Goal: Task Accomplishment & Management: Manage account settings

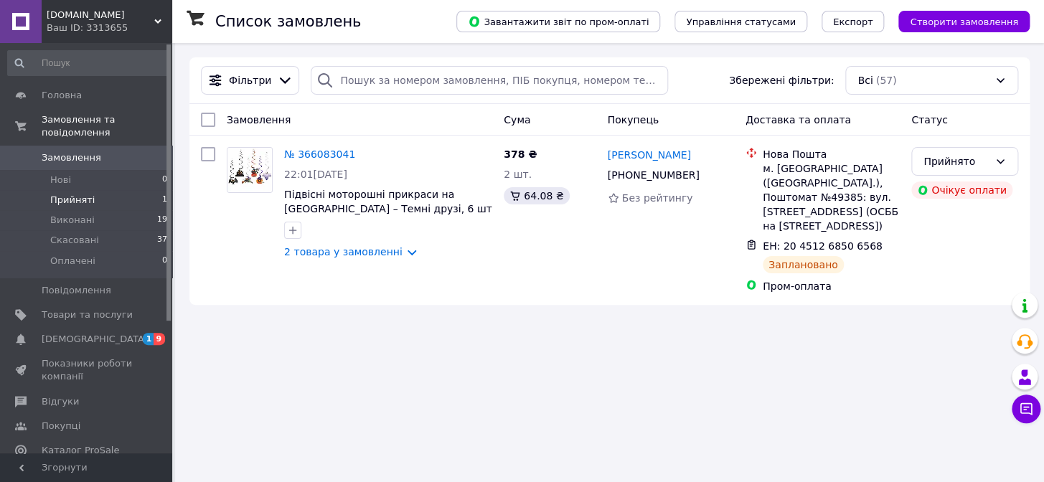
click at [78, 194] on span "Прийняті" at bounding box center [72, 200] width 44 height 13
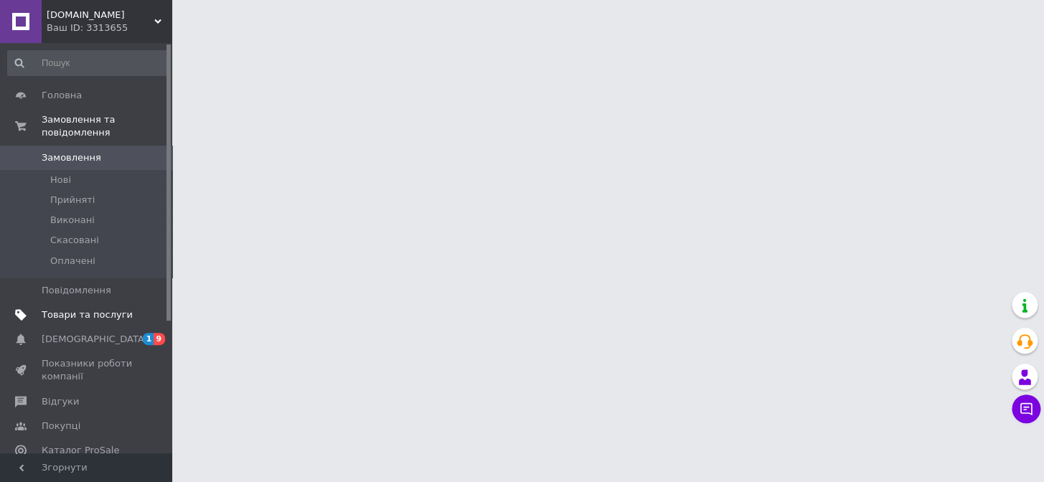
click at [85, 308] on span "Товари та послуги" at bounding box center [87, 314] width 91 height 13
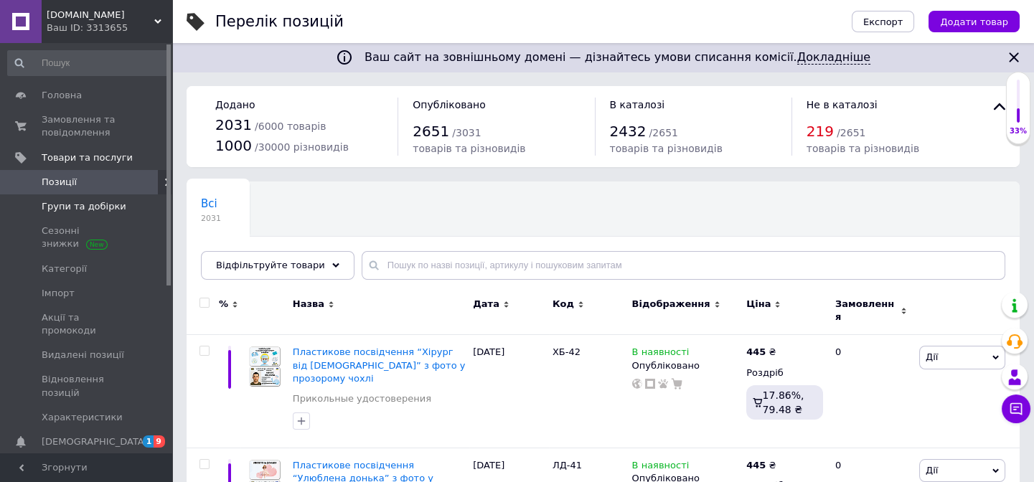
click at [75, 210] on span "Групи та добірки" at bounding box center [84, 206] width 85 height 13
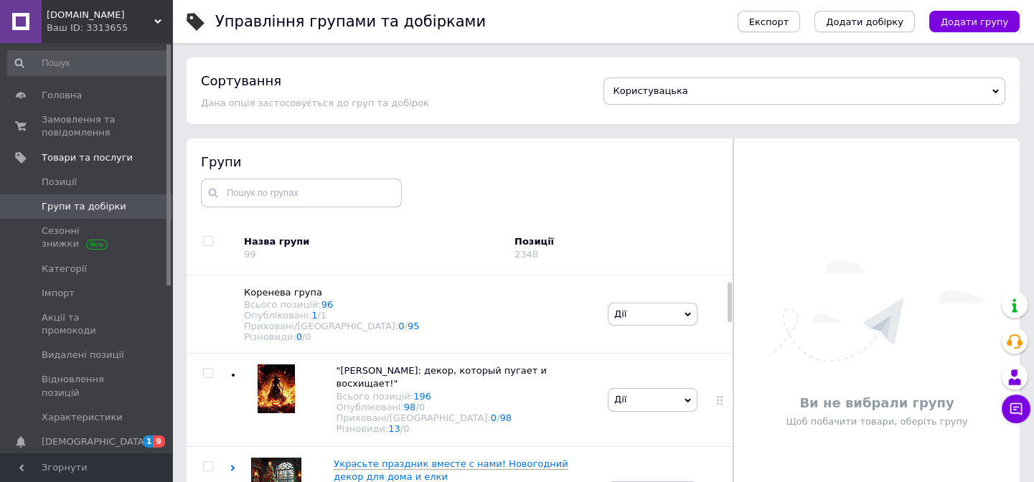
scroll to position [65, 0]
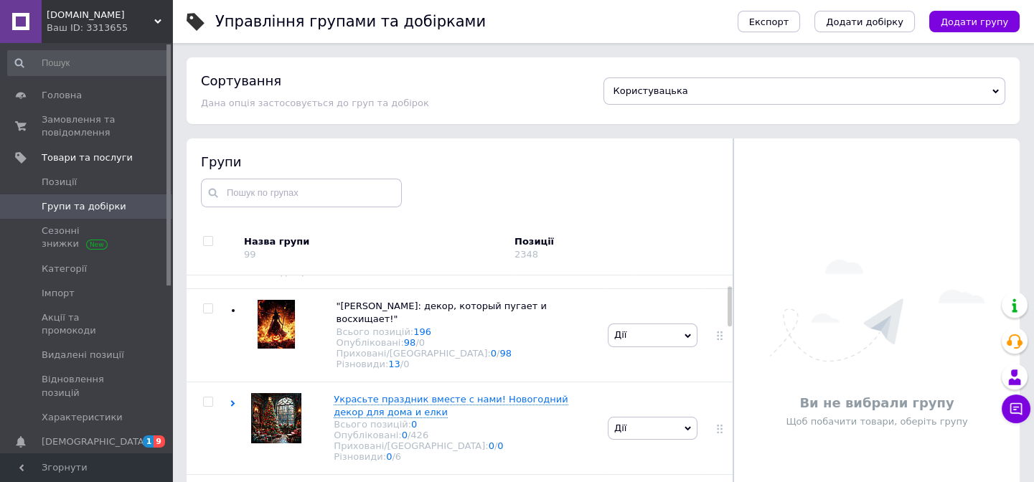
click at [727, 309] on div at bounding box center [729, 306] width 4 height 40
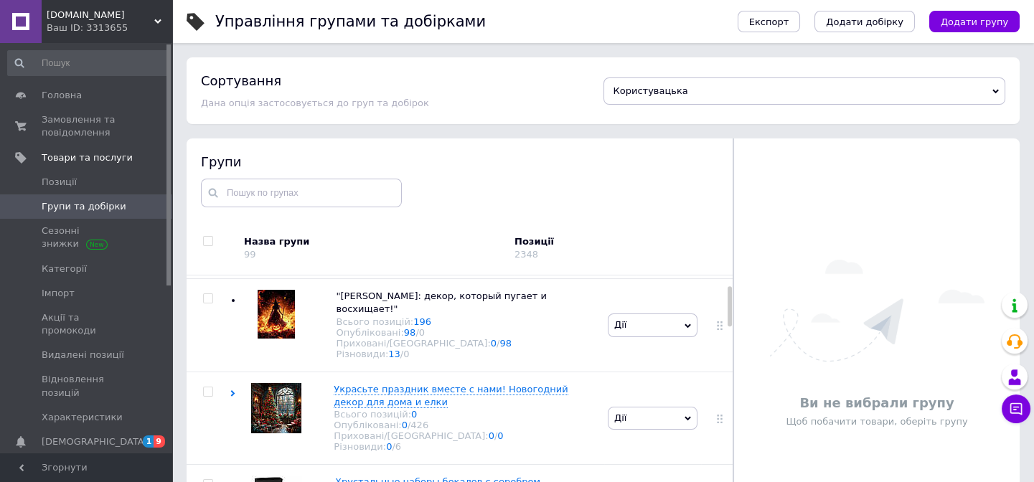
click at [727, 311] on div at bounding box center [729, 306] width 4 height 40
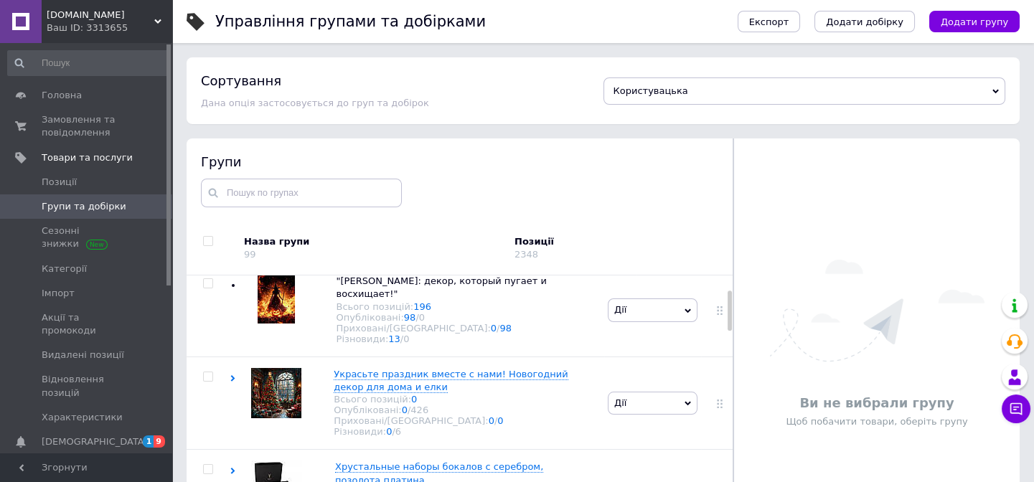
click at [728, 315] on div at bounding box center [729, 311] width 4 height 40
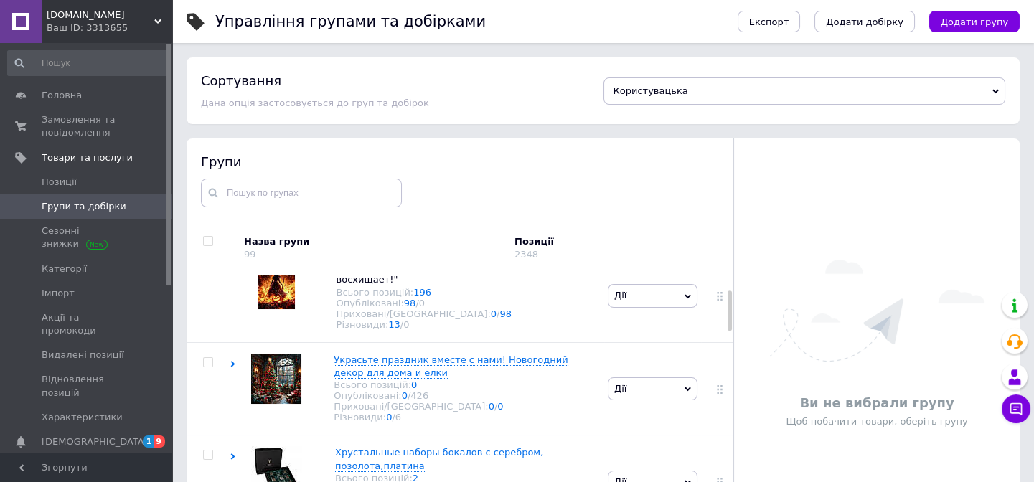
click at [732, 316] on div at bounding box center [732, 343] width 1 height 410
click at [733, 331] on div at bounding box center [732, 343] width 1 height 410
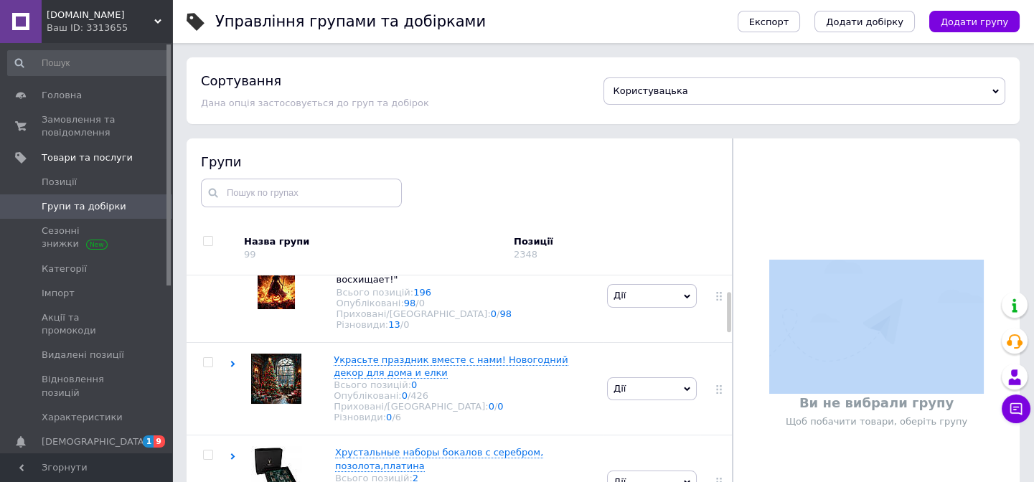
click at [732, 331] on div at bounding box center [732, 343] width 1 height 410
click at [230, 361] on icon at bounding box center [233, 364] width 6 height 6
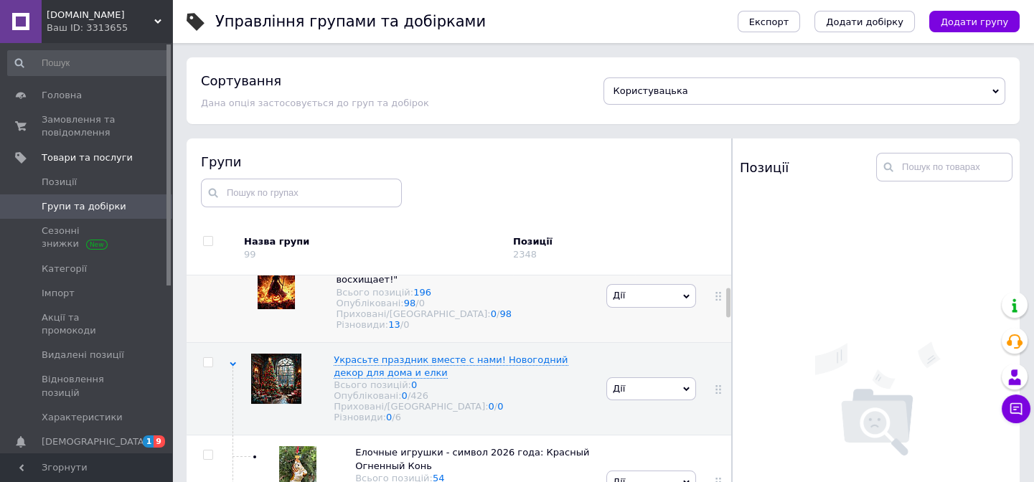
click at [725, 308] on div at bounding box center [717, 296] width 36 height 93
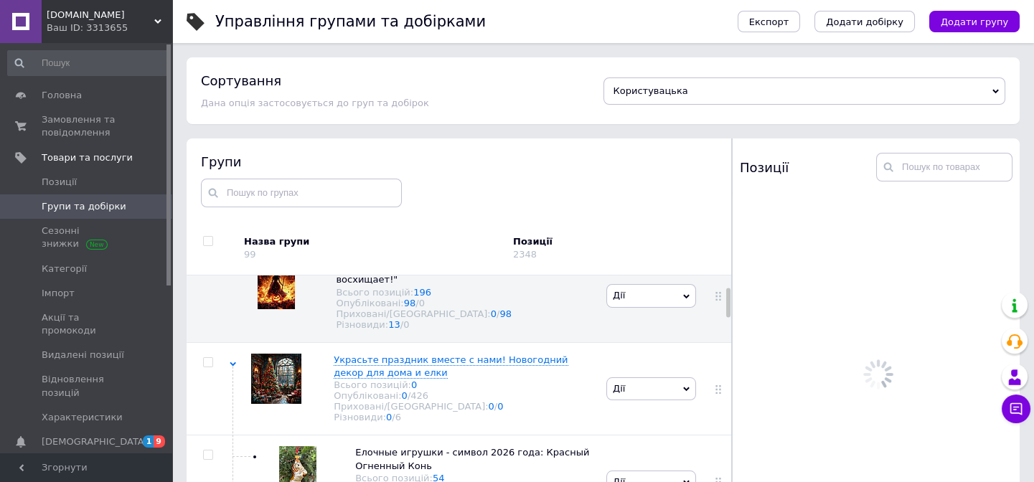
drag, startPoint x: 724, startPoint y: 308, endPoint x: 727, endPoint y: 326, distance: 17.6
click at [727, 326] on div "Групи Назва групи 99 Позиції 2348 [PERSON_NAME] група Всього позицій: 96 Опублі…" at bounding box center [459, 343] width 545 height 410
click at [730, 326] on div at bounding box center [730, 343] width 1 height 410
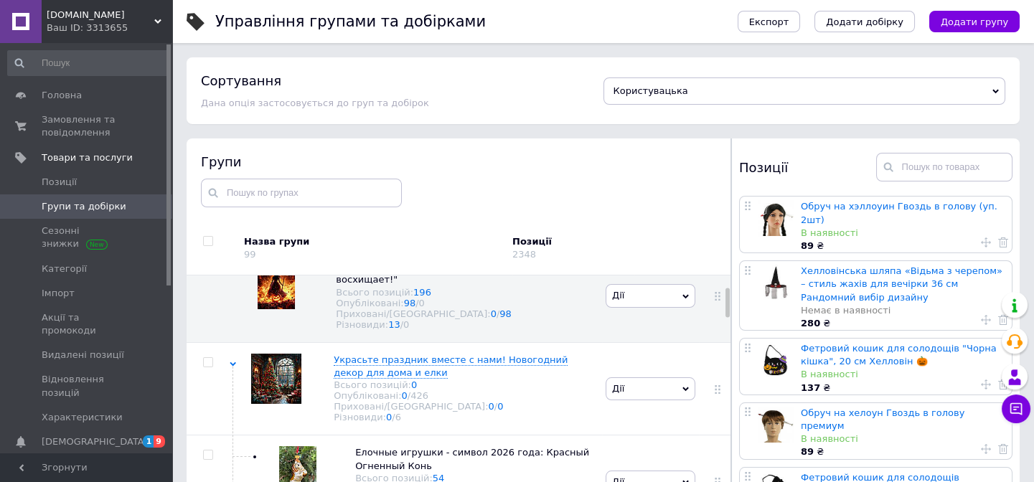
click at [725, 304] on div at bounding box center [727, 302] width 4 height 29
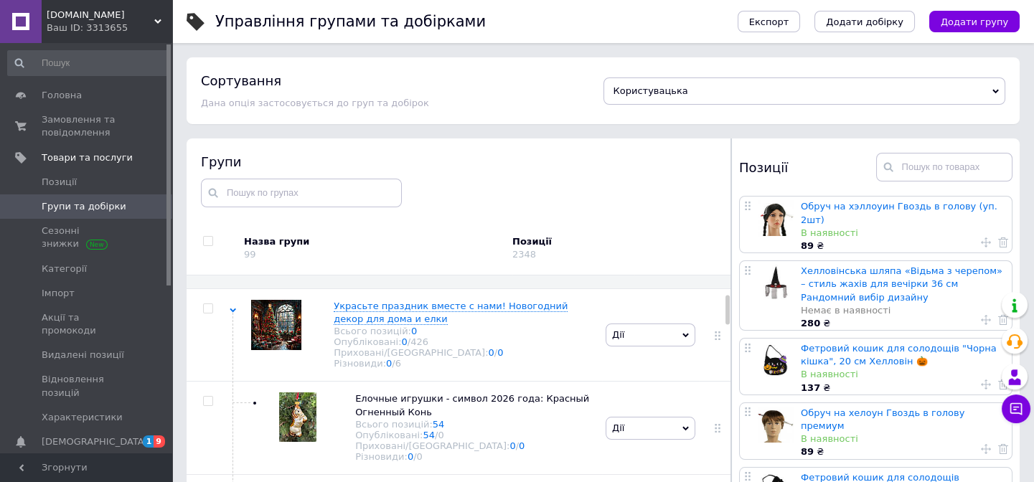
scroll to position [179, 0]
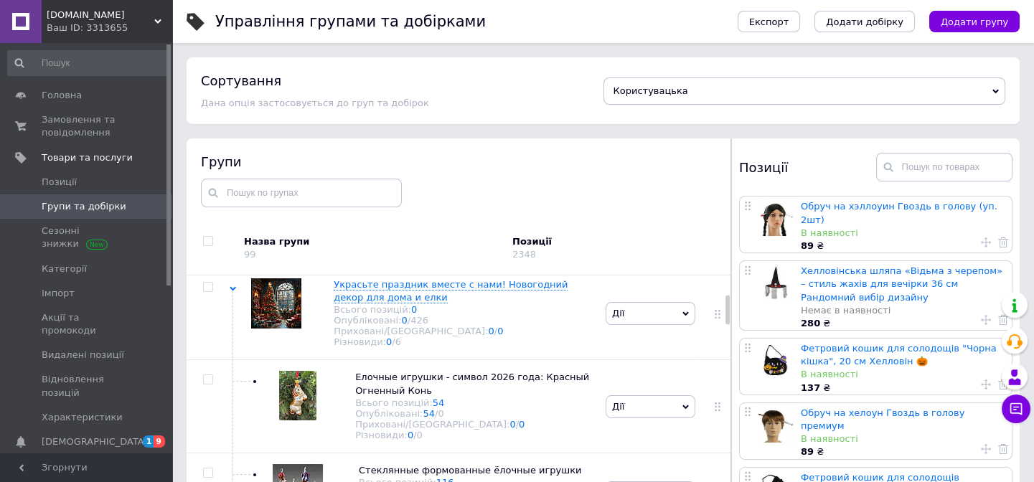
drag, startPoint x: 725, startPoint y: 304, endPoint x: 727, endPoint y: 312, distance: 8.0
click at [727, 312] on div "Групи Назва групи 99 Позиції 2348 [PERSON_NAME] група Всього позицій: 96 Опублі…" at bounding box center [459, 343] width 544 height 410
click at [730, 312] on div at bounding box center [730, 343] width 1 height 410
click at [209, 380] on input "checkbox" at bounding box center [207, 379] width 9 height 9
checkbox input "true"
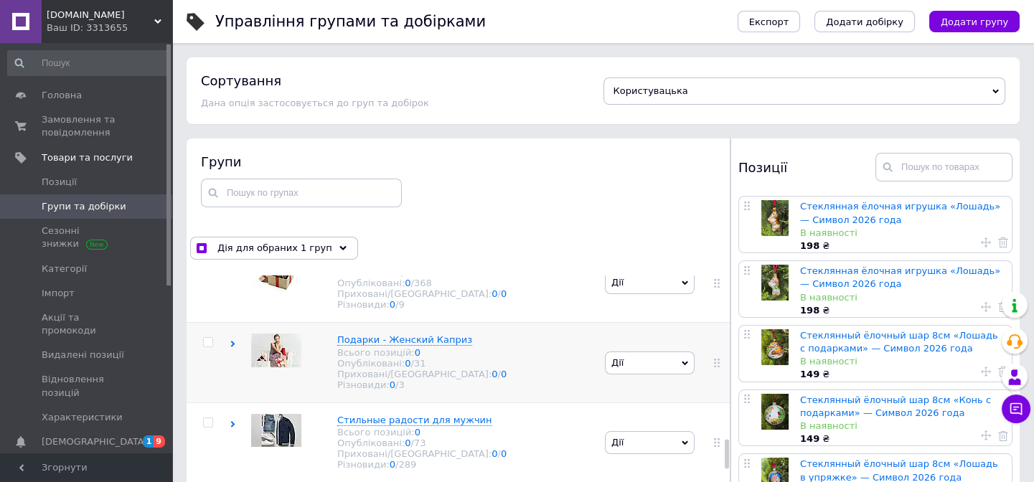
scroll to position [1560, 0]
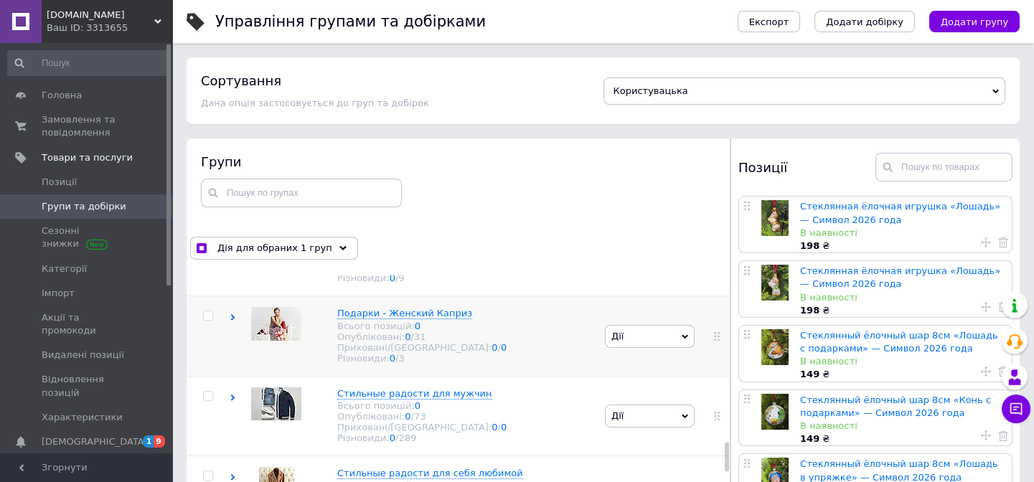
drag, startPoint x: 725, startPoint y: 317, endPoint x: 704, endPoint y: 463, distance: 147.8
click at [704, 463] on div "[PERSON_NAME] група Всього позицій: 96 Опубліковані: 1 / 1 Приховані/Видалені: …" at bounding box center [459, 412] width 544 height 274
click at [231, 296] on div "Оригинальные подарки Всього позицій: 0 Опубліковані: 0 / 368 Приховані/Видалені…" at bounding box center [416, 257] width 372 height 80
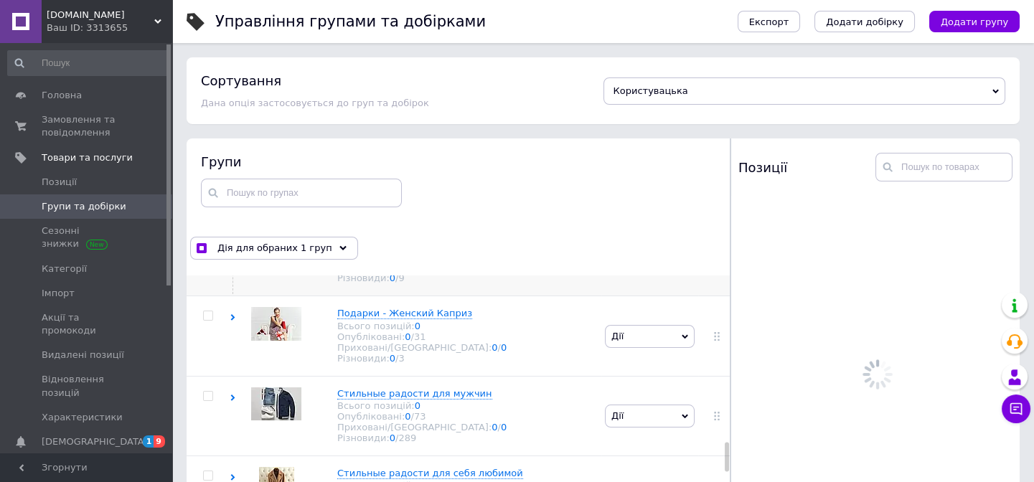
click at [230, 241] on icon at bounding box center [233, 238] width 6 height 6
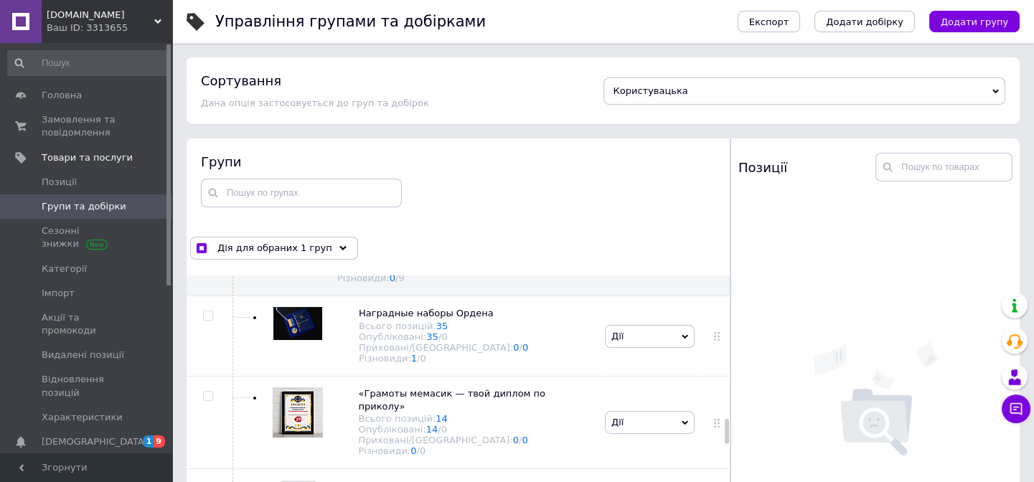
click at [725, 425] on div at bounding box center [727, 430] width 4 height 25
click at [725, 425] on div at bounding box center [727, 431] width 4 height 25
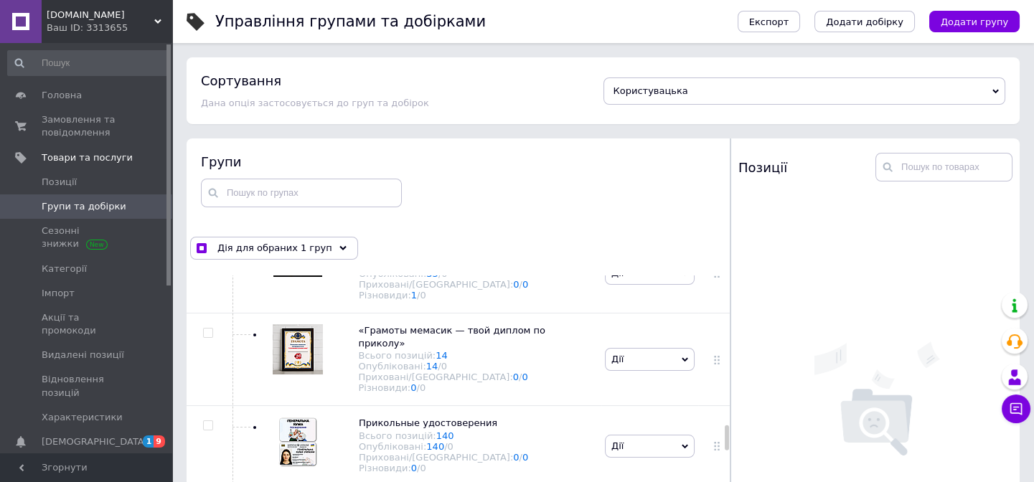
scroll to position [1631, 0]
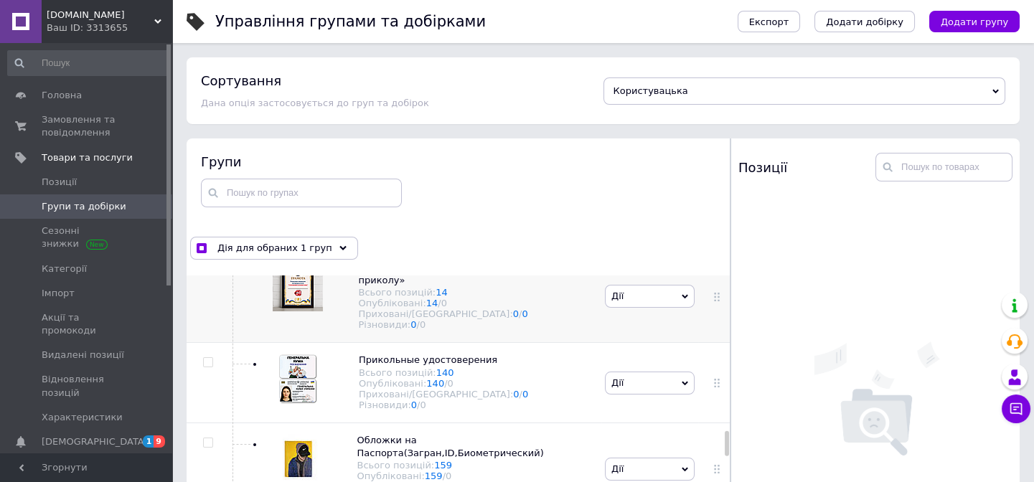
drag, startPoint x: 725, startPoint y: 426, endPoint x: 711, endPoint y: 423, distance: 14.8
click at [723, 432] on div "[PERSON_NAME] група Всього позицій: 96 Опубліковані: 1 / 1 Приховані/Видалені: …" at bounding box center [459, 412] width 544 height 274
